Goal: Task Accomplishment & Management: Use online tool/utility

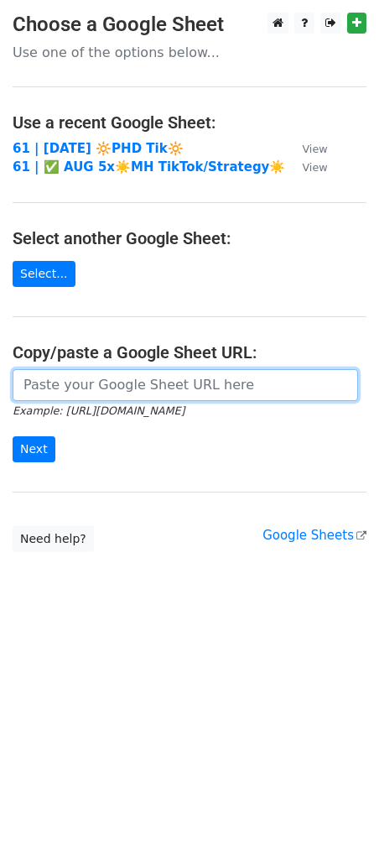
click at [125, 388] on input "url" at bounding box center [186, 385] width 346 height 32
paste input "https://docs.google.com/spreadsheets/d/1KUWYkGXCQjgniaDY0wyfdp0CCI0If0bmzk1Ft_F…"
type input "https://docs.google.com/spreadsheets/d/1KUWYkGXCQjgniaDY0wyfdp0CCI0If0bmzk1Ft_F…"
click at [13, 436] on input "Next" at bounding box center [34, 449] width 43 height 26
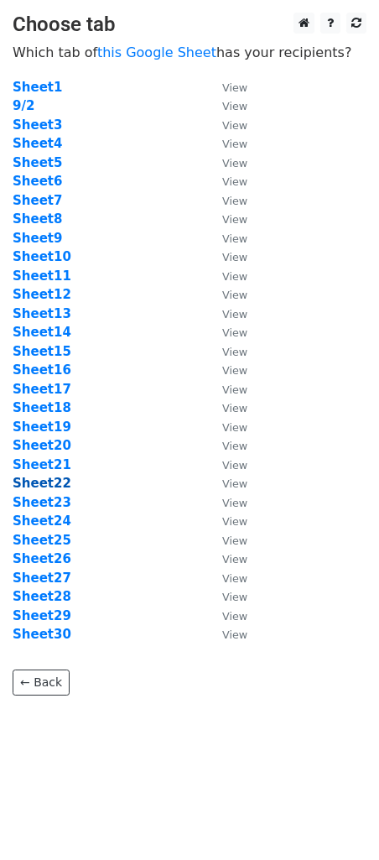
click at [45, 480] on strong "Sheet22" at bounding box center [42, 483] width 59 height 15
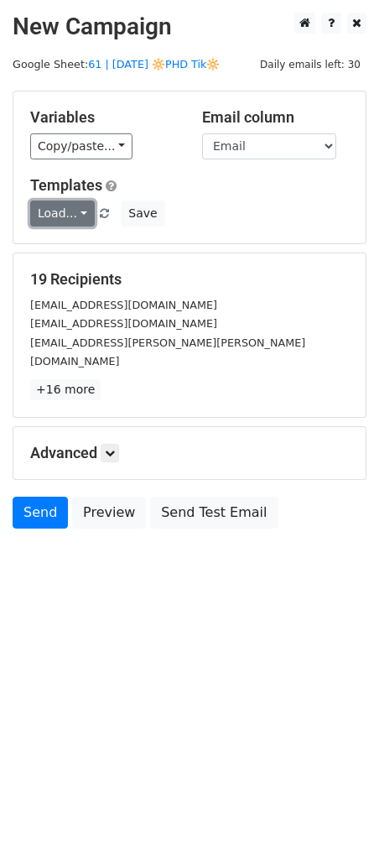
click at [44, 222] on link "Load..." at bounding box center [62, 214] width 65 height 26
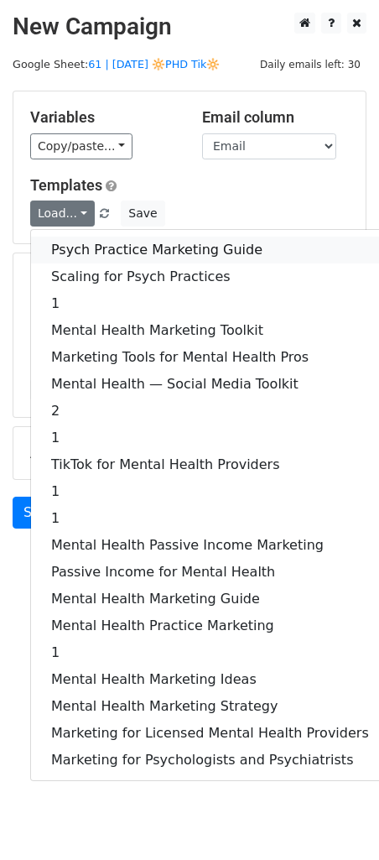
click at [115, 245] on link "Psych Practice Marketing Guide" at bounding box center [210, 250] width 358 height 27
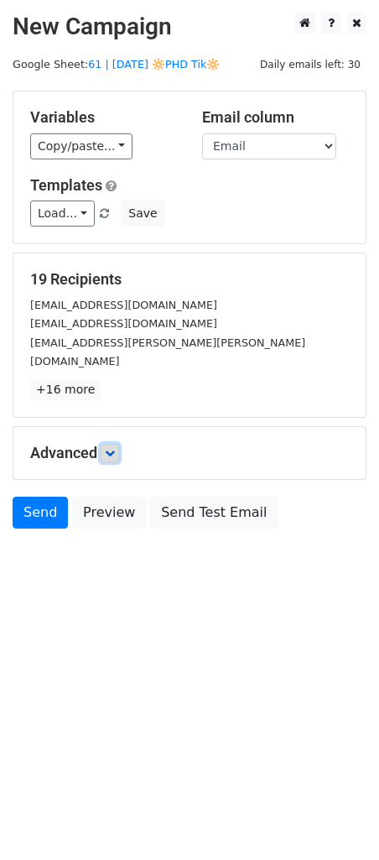
click at [108, 448] on icon at bounding box center [110, 453] width 10 height 10
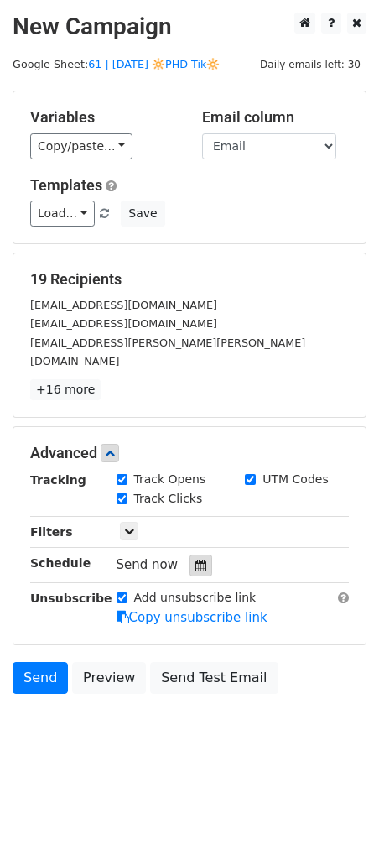
click at [191, 555] on div at bounding box center [201, 566] width 23 height 22
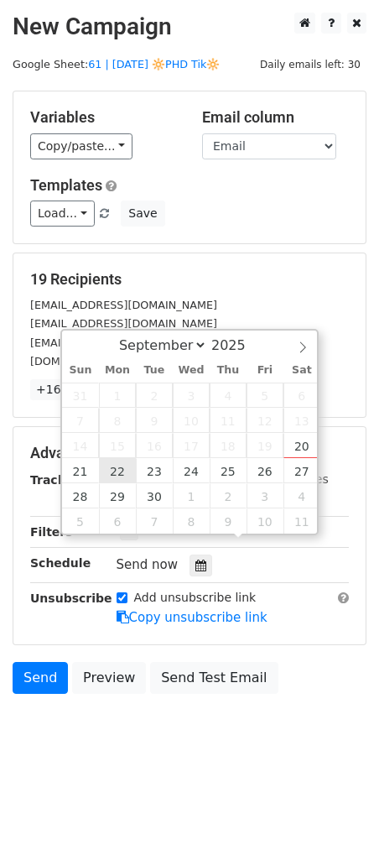
type input "2025-09-22 12:00"
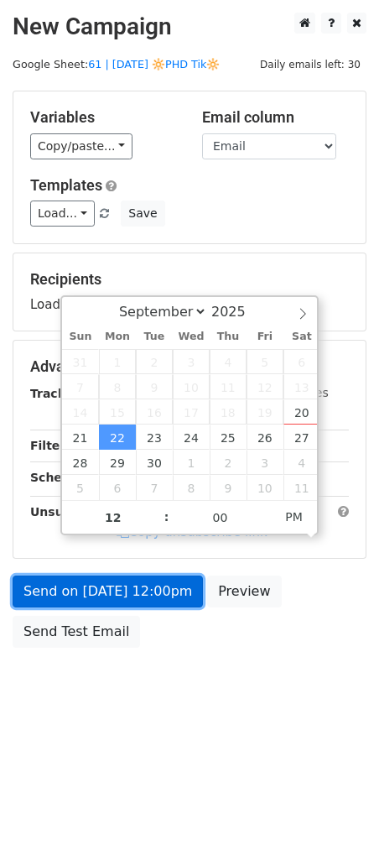
click at [107, 597] on link "Send on Sep 22 at 12:00pm" at bounding box center [108, 592] width 190 height 32
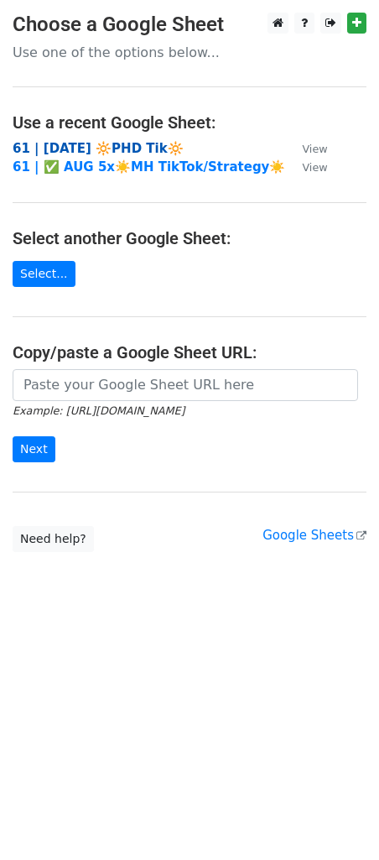
click at [123, 151] on strong "61 | SEPT 2 🔆PHD Tik🔆" at bounding box center [98, 148] width 171 height 15
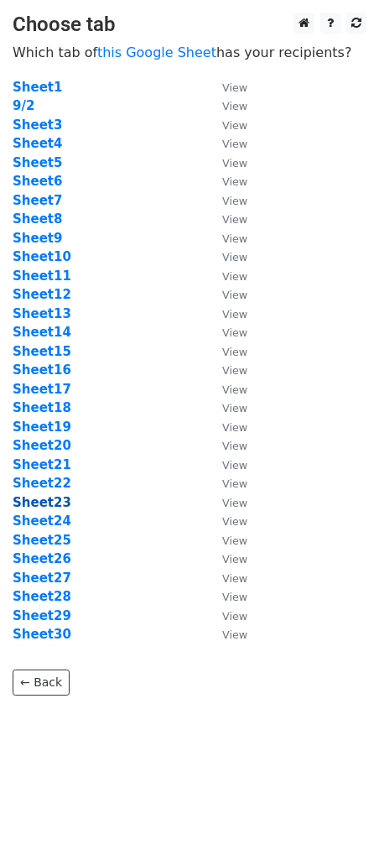
click at [45, 504] on strong "Sheet23" at bounding box center [42, 502] width 59 height 15
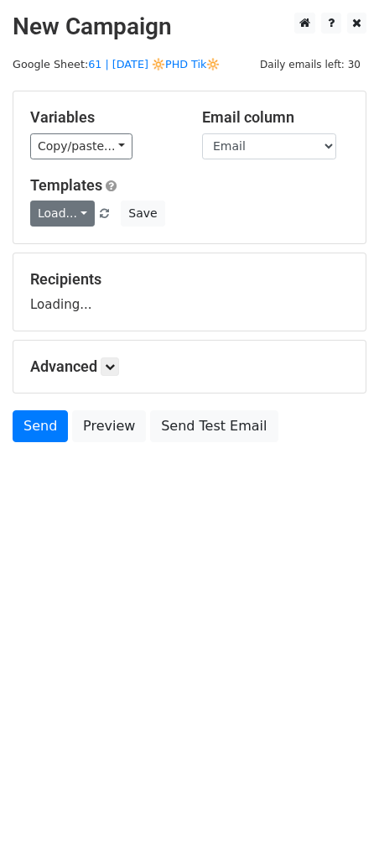
click at [76, 214] on link "Load..." at bounding box center [62, 214] width 65 height 26
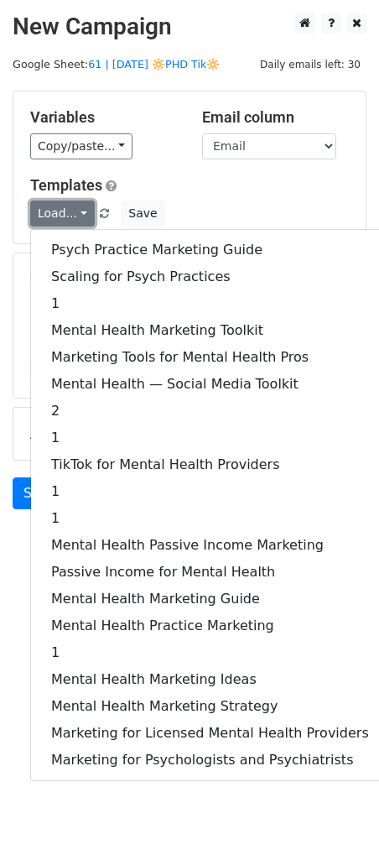
click at [76, 214] on link "Load..." at bounding box center [62, 214] width 65 height 26
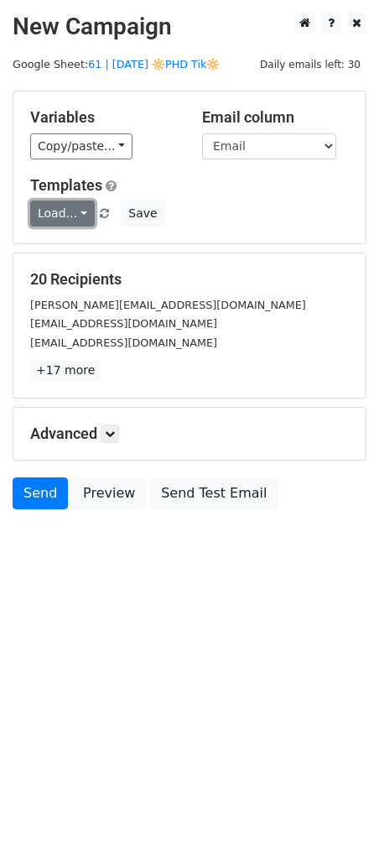
click at [76, 214] on link "Load..." at bounding box center [62, 214] width 65 height 26
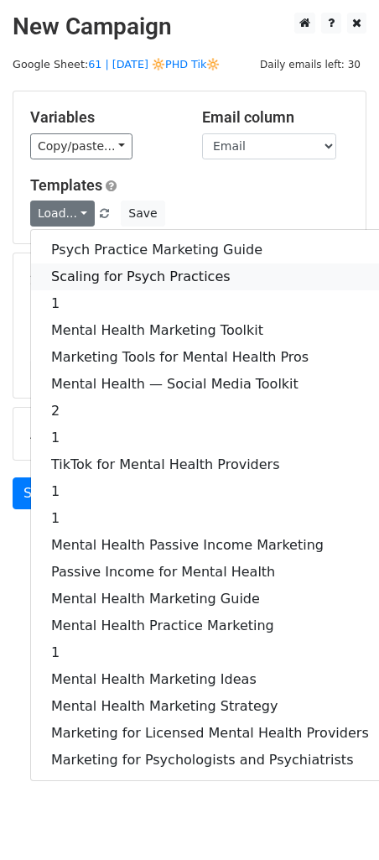
click at [77, 269] on link "Scaling for Psych Practices" at bounding box center [210, 276] width 358 height 27
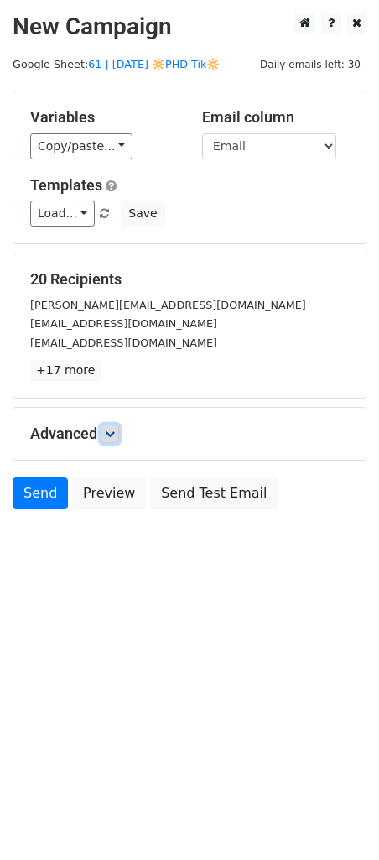
click at [115, 430] on icon at bounding box center [110, 434] width 10 height 10
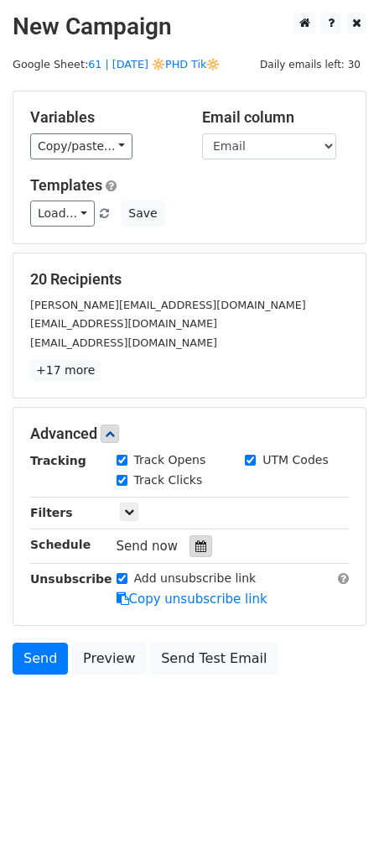
click at [198, 552] on div at bounding box center [201, 546] width 23 height 22
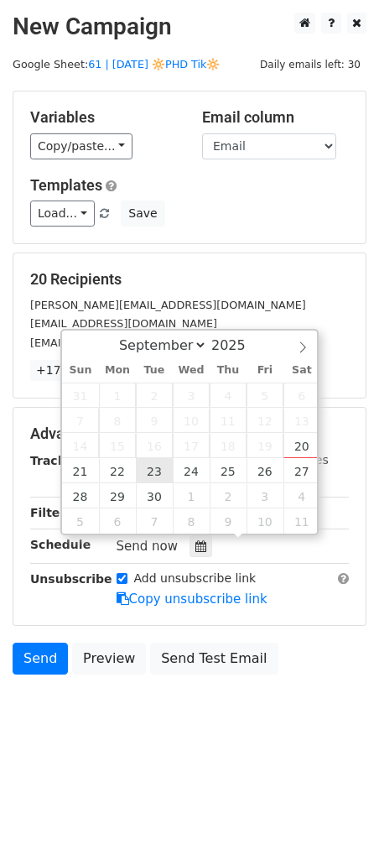
type input "2025-09-23 12:00"
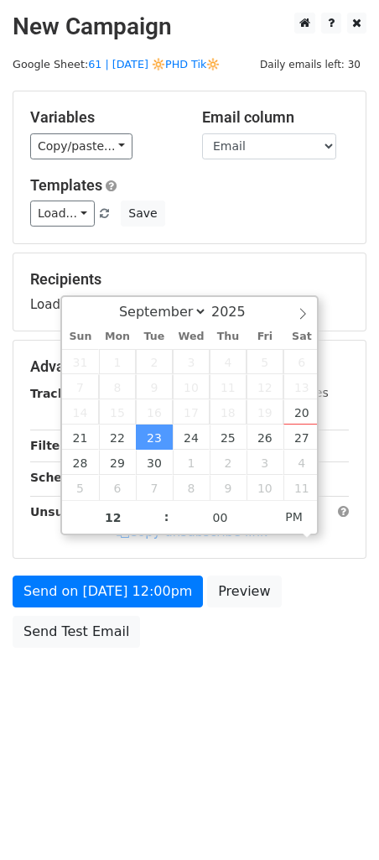
click at [103, 613] on div "Send on Sep 23 at 12:00pm Preview Send Test Email" at bounding box center [189, 616] width 379 height 81
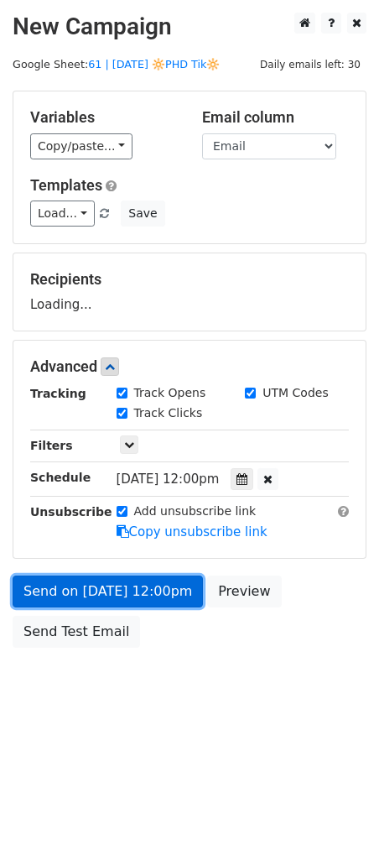
click at [112, 603] on form "Variables Copy/paste... {{Name}} {{Email}} Email column Name Email Templates Lo…" at bounding box center [190, 374] width 354 height 566
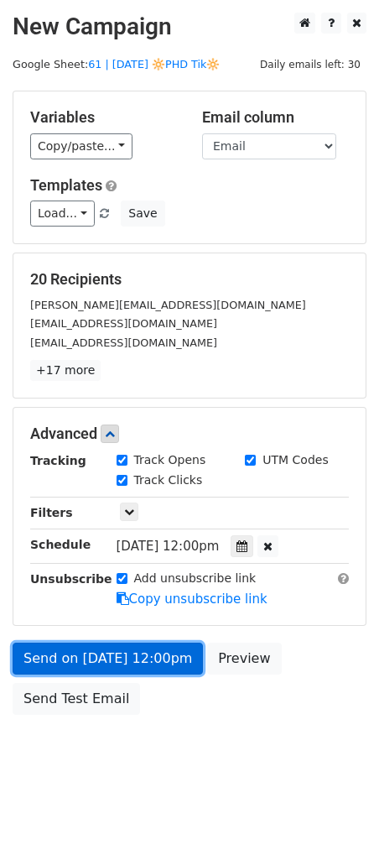
click at [107, 656] on link "Send on Sep 23 at 12:00pm" at bounding box center [108, 659] width 190 height 32
